Goal: Find specific page/section: Find specific page/section

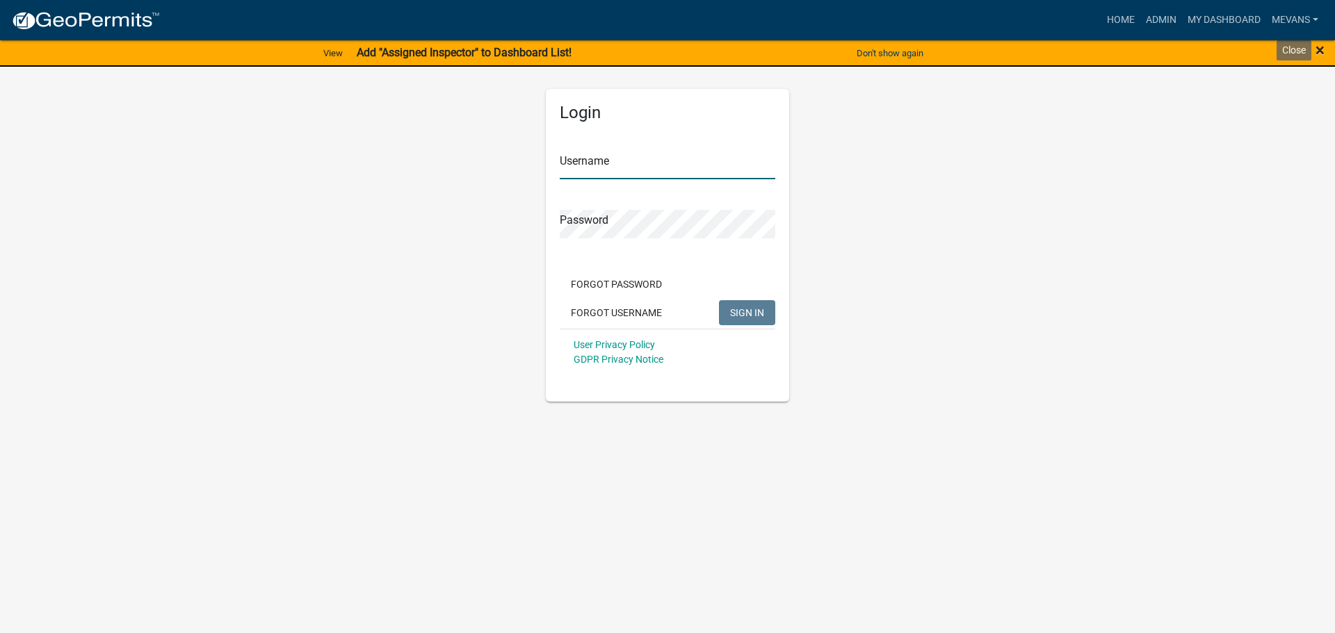
type input "Mevans"
click at [1320, 49] on span "×" at bounding box center [1319, 49] width 9 height 19
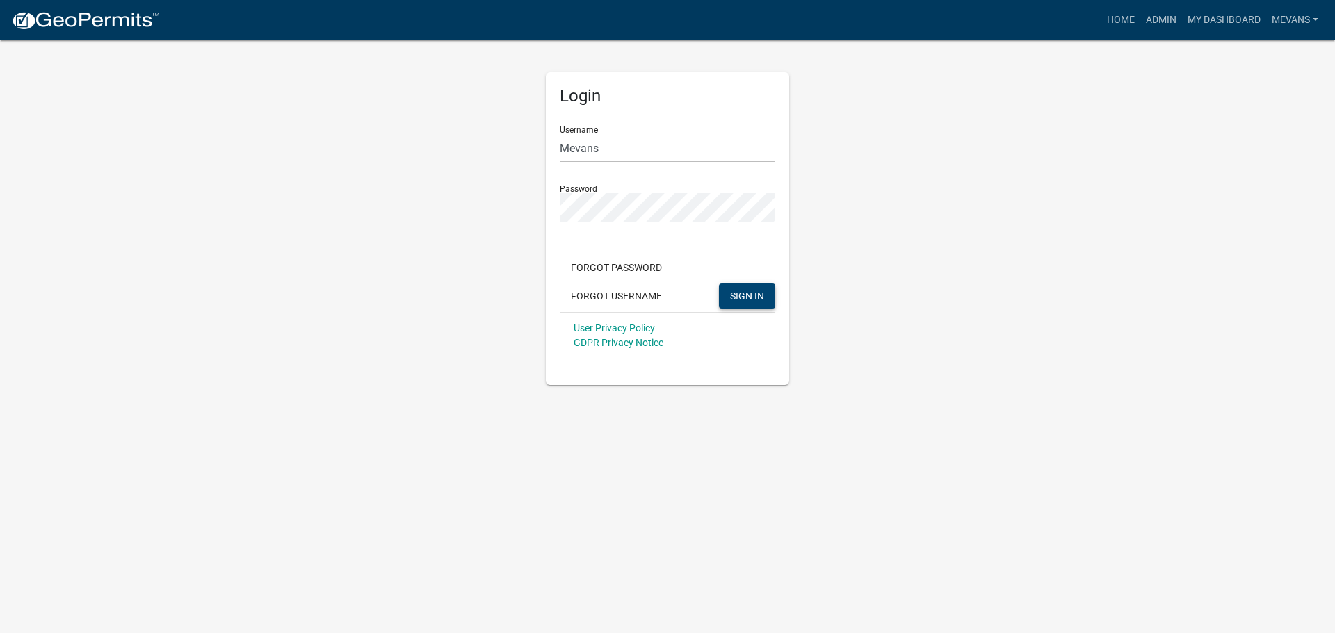
click at [749, 289] on button "SIGN IN" at bounding box center [747, 296] width 56 height 25
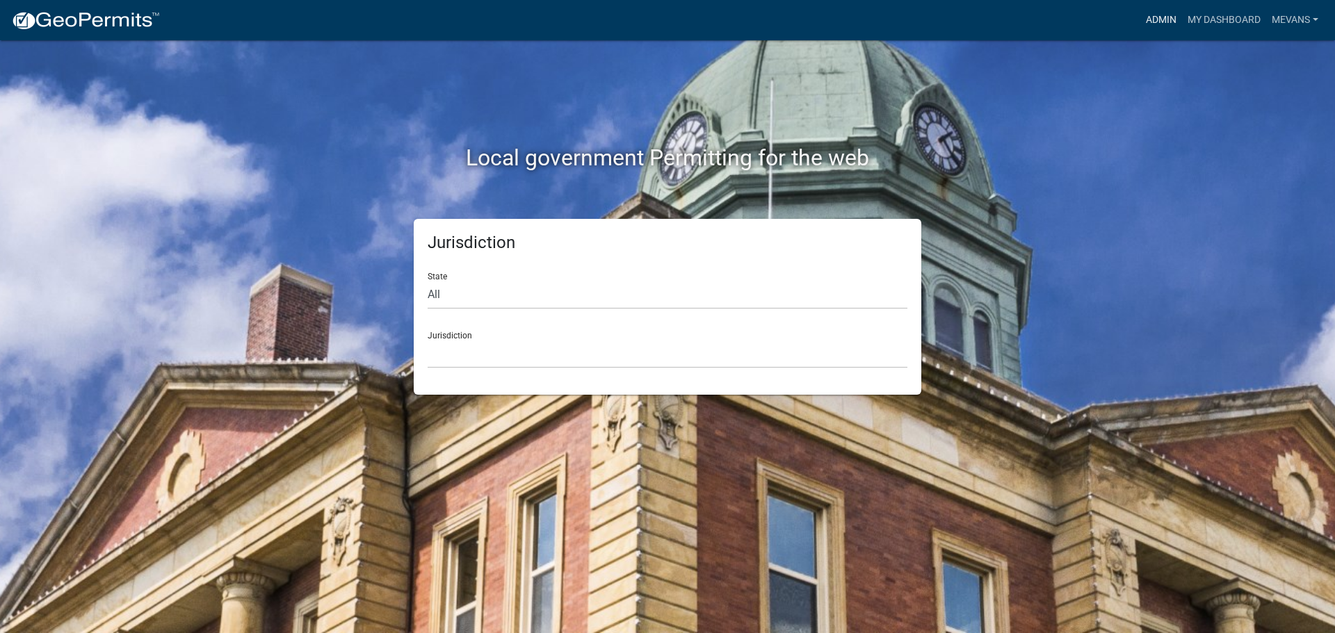
click at [1164, 17] on link "Admin" at bounding box center [1161, 20] width 42 height 26
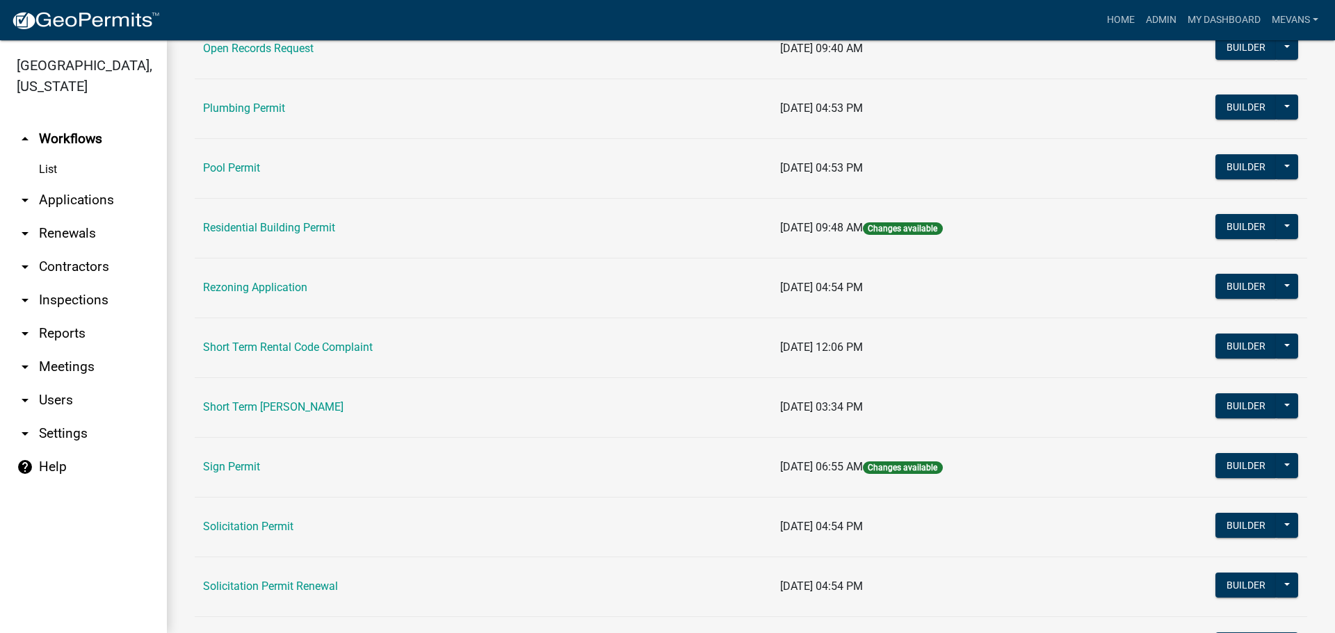
scroll to position [1599, 0]
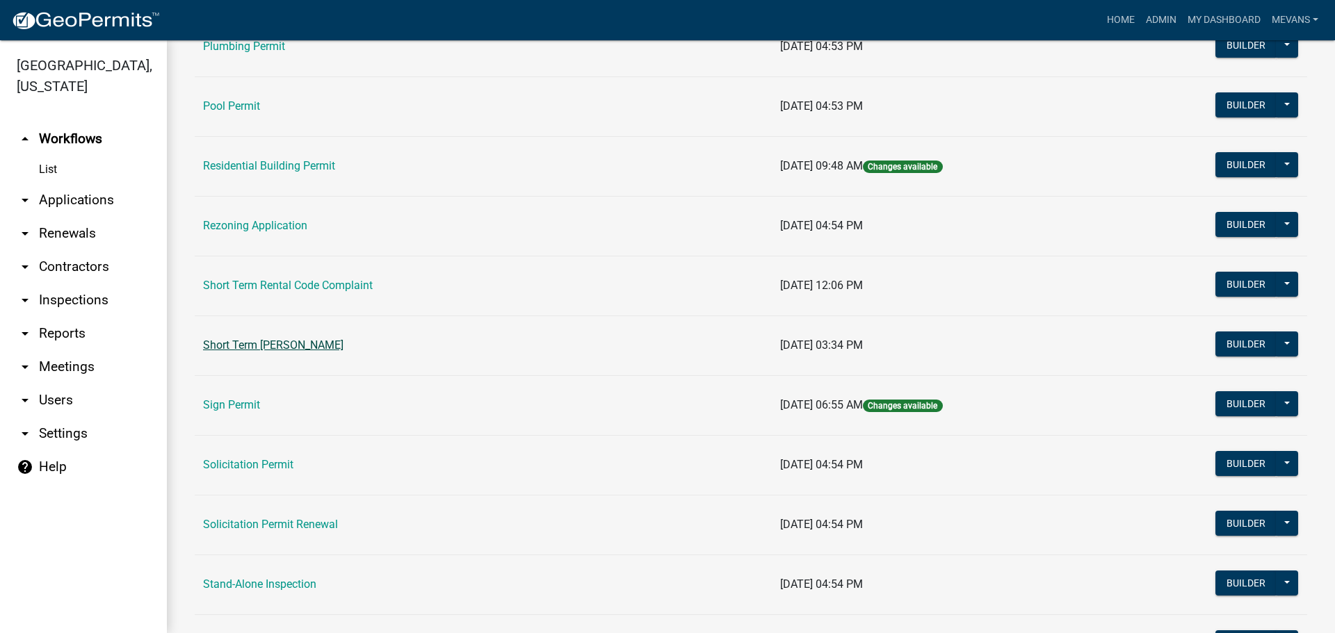
click at [324, 345] on link "Short Term [PERSON_NAME]" at bounding box center [273, 345] width 140 height 13
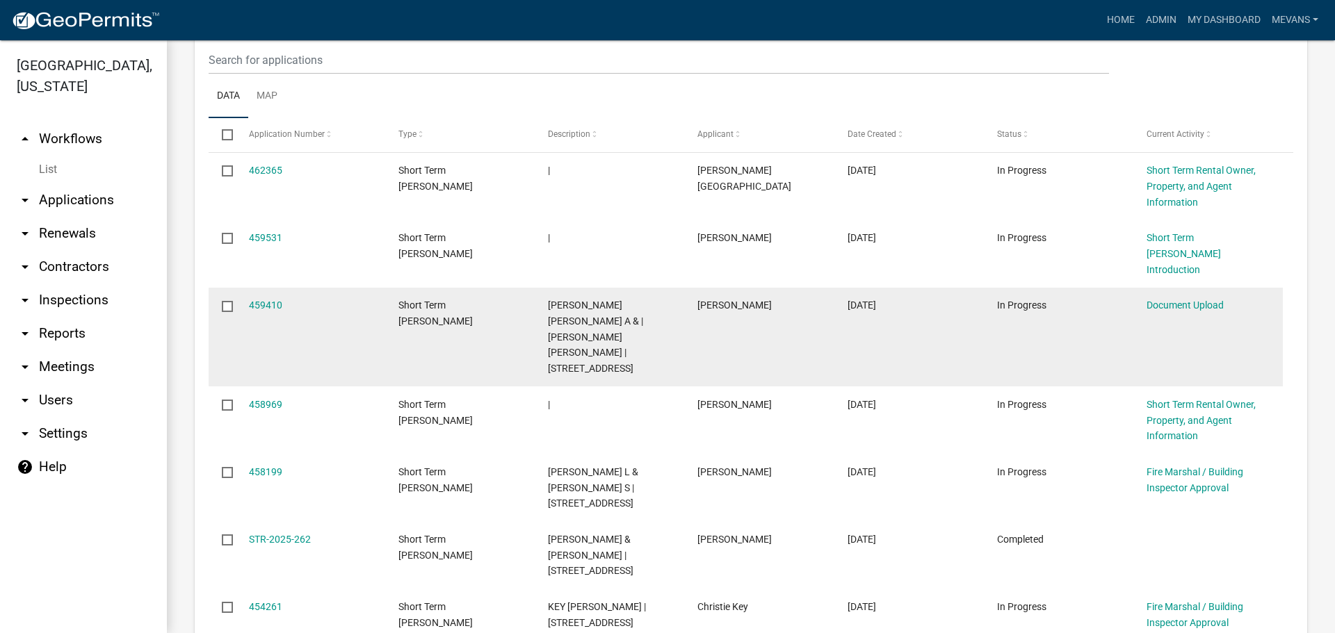
scroll to position [695, 0]
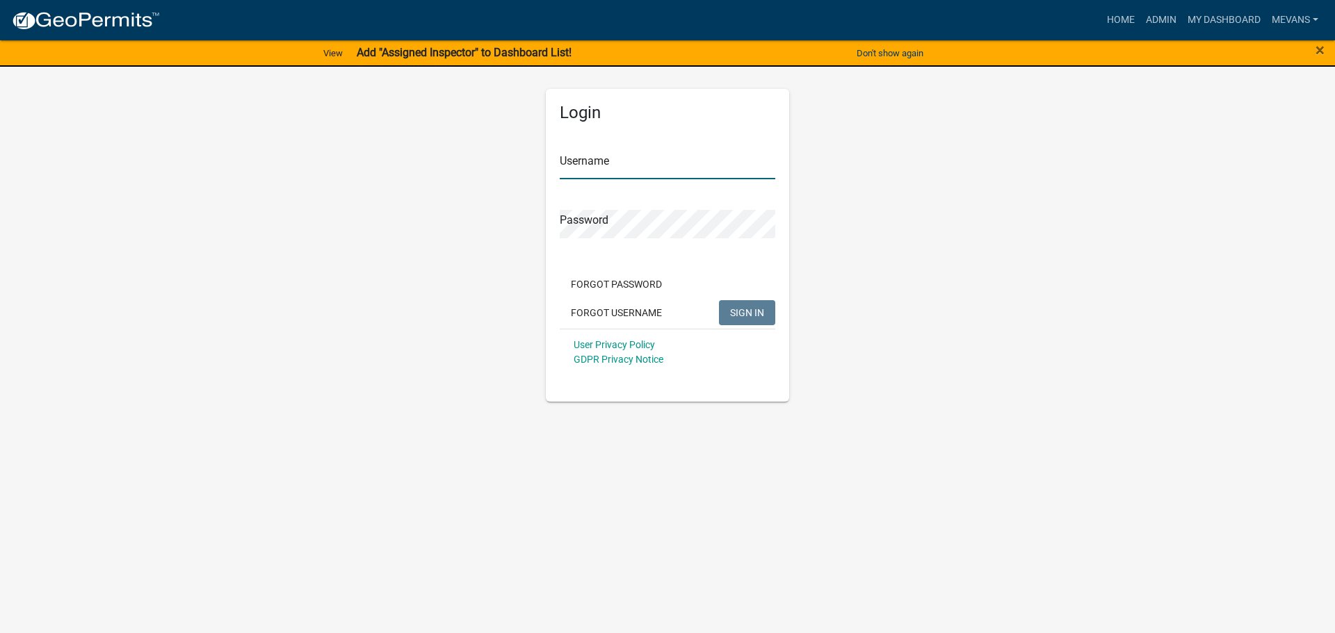
type input "Mevans"
click at [768, 304] on button "SIGN IN" at bounding box center [747, 312] width 56 height 25
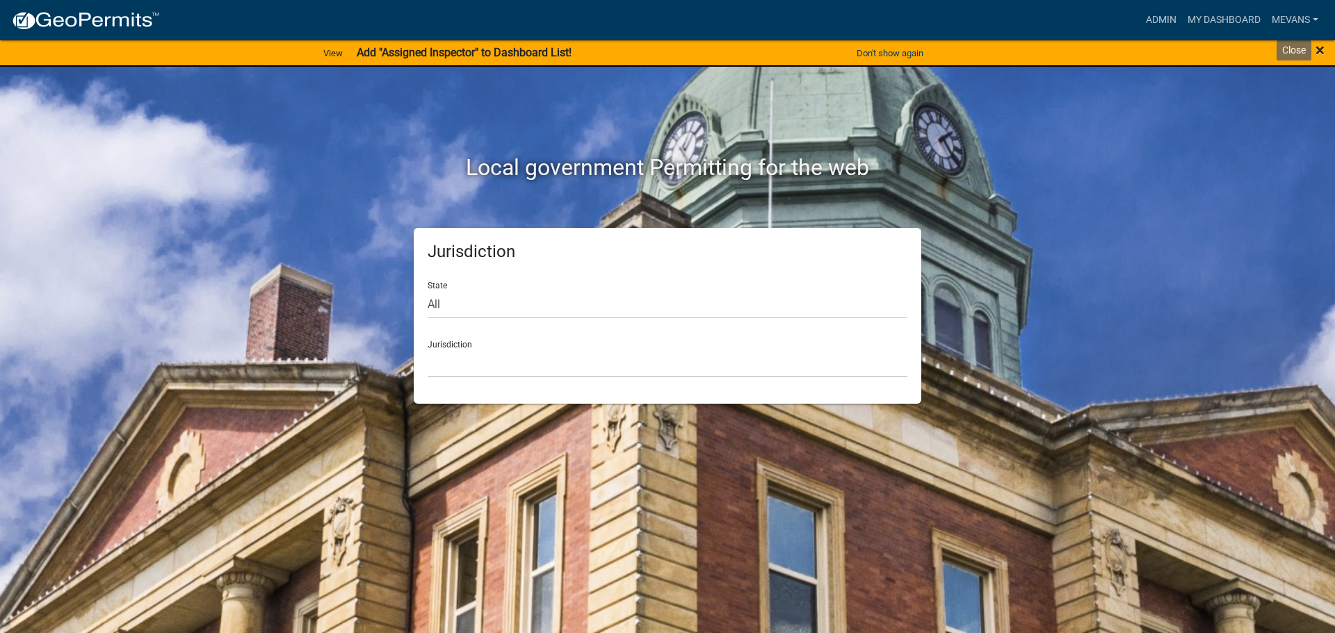
click at [1319, 47] on span "×" at bounding box center [1319, 49] width 9 height 19
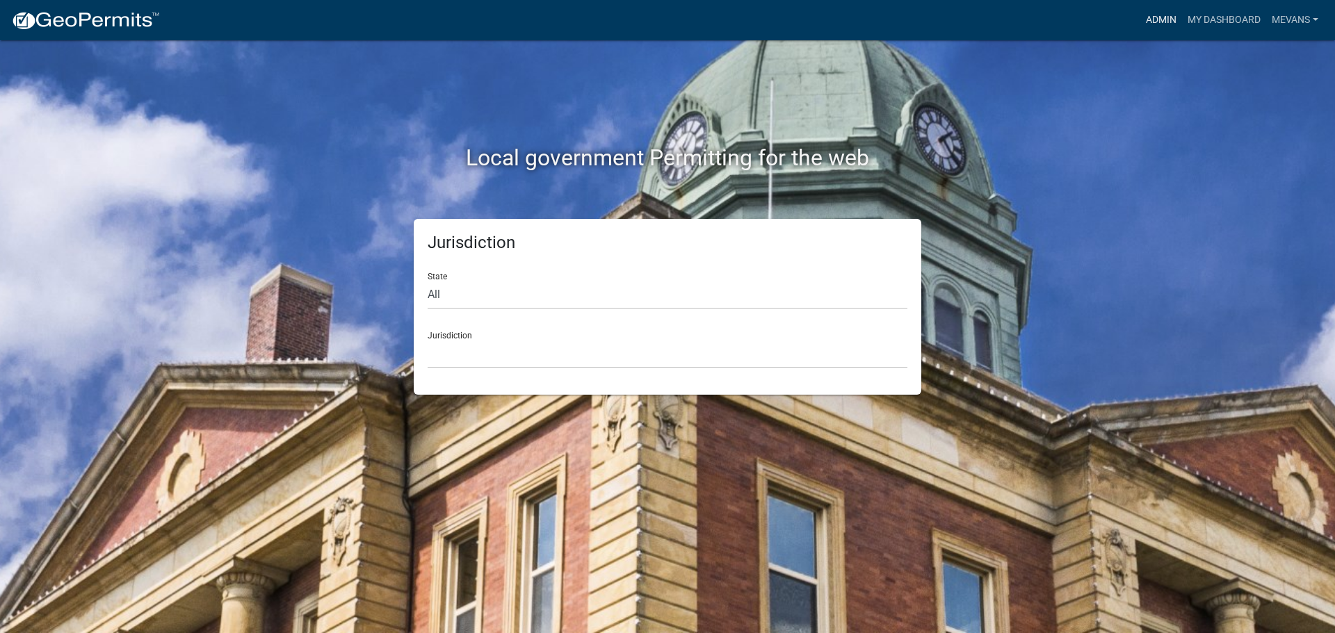
click at [1155, 18] on link "Admin" at bounding box center [1161, 20] width 42 height 26
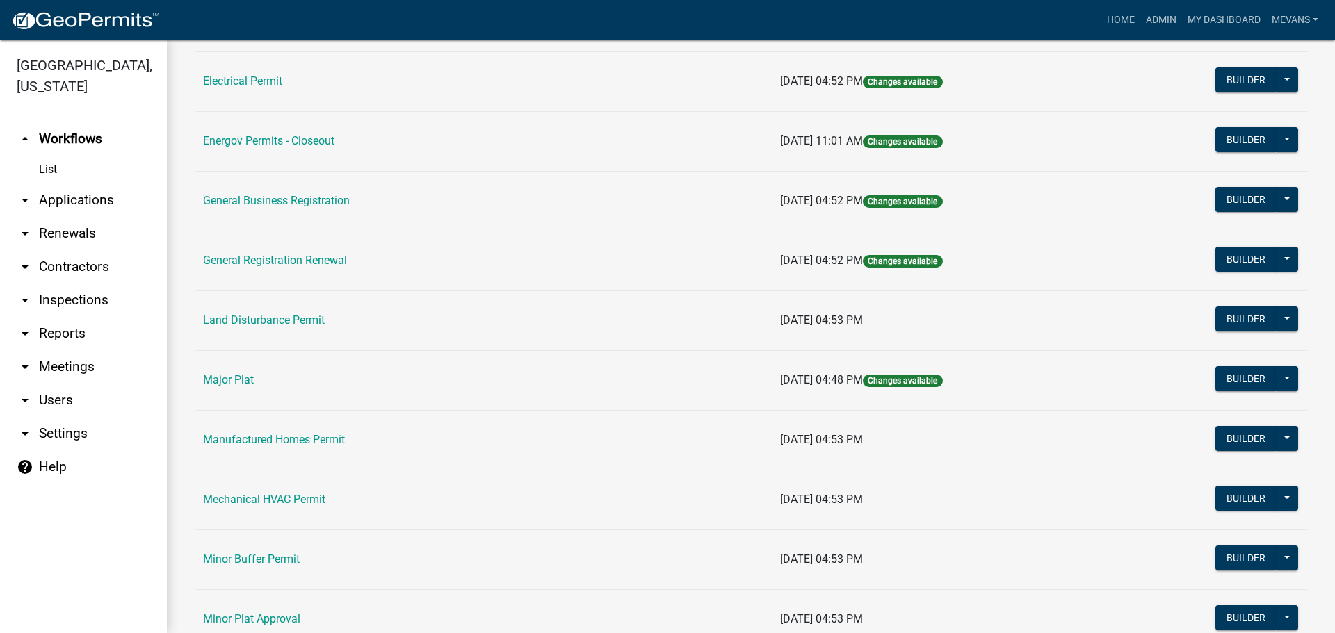
scroll to position [695, 0]
